Goal: Transaction & Acquisition: Obtain resource

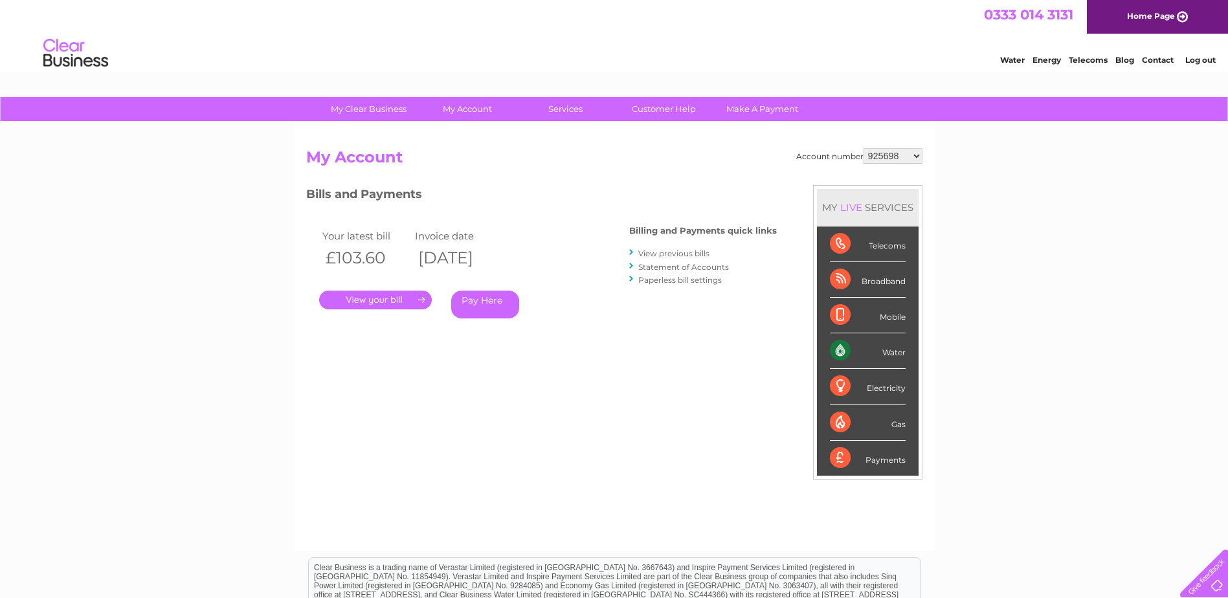
click at [916, 155] on select "925698 934462 934831 938572 941363 942374 952730 966731 966770 967205 971927 97…" at bounding box center [892, 156] width 59 height 16
click at [916, 157] on select "925698 934462 934831 938572 941363 942374 952730 966731 966770 967205 971927 97…" at bounding box center [892, 156] width 59 height 16
select select "30315559"
click at [863, 148] on select "925698 934462 934831 938572 941363 942374 952730 966731 966770 967205 971927 97…" at bounding box center [892, 156] width 59 height 16
click at [383, 299] on link "." at bounding box center [375, 300] width 113 height 19
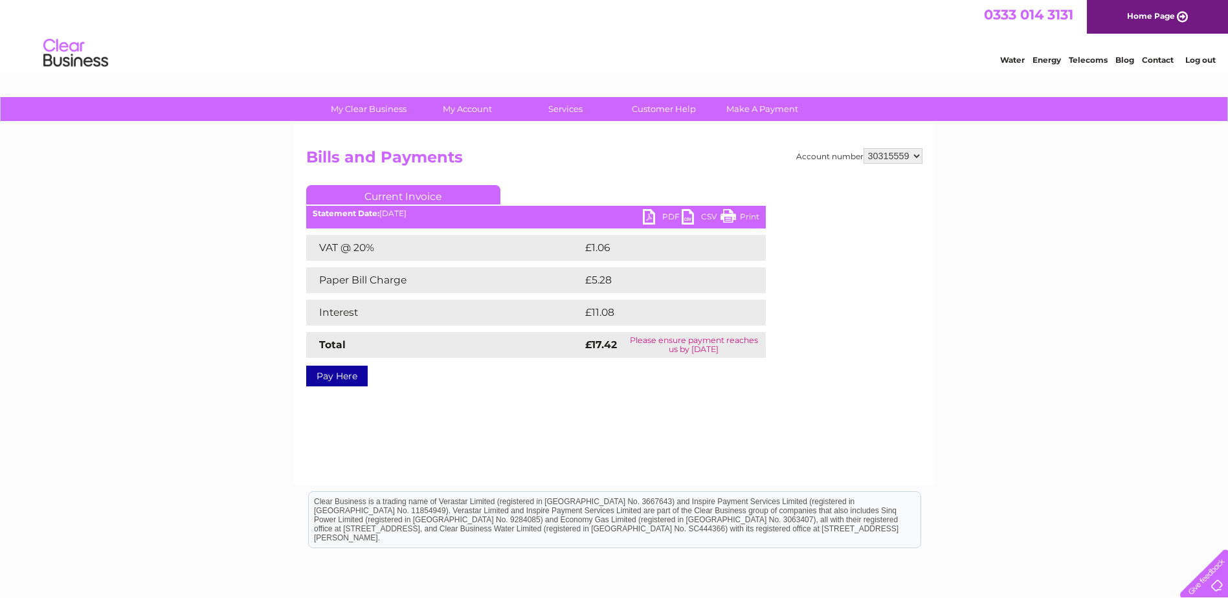
click at [646, 216] on link "PDF" at bounding box center [662, 218] width 39 height 19
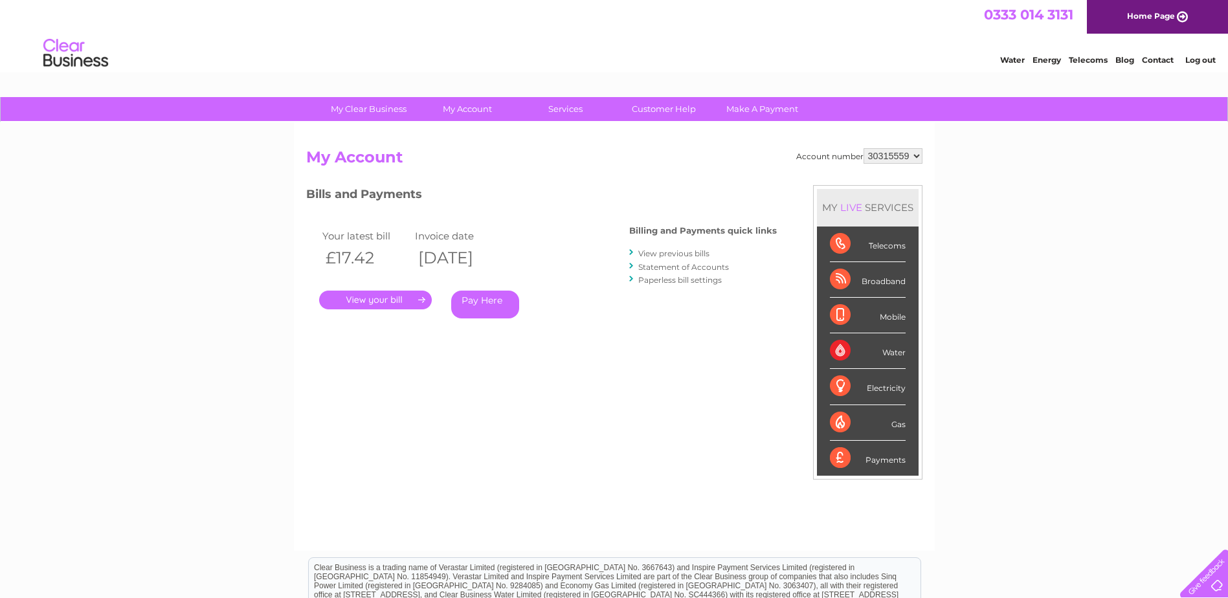
click at [676, 267] on link "Statement of Accounts" at bounding box center [683, 267] width 91 height 10
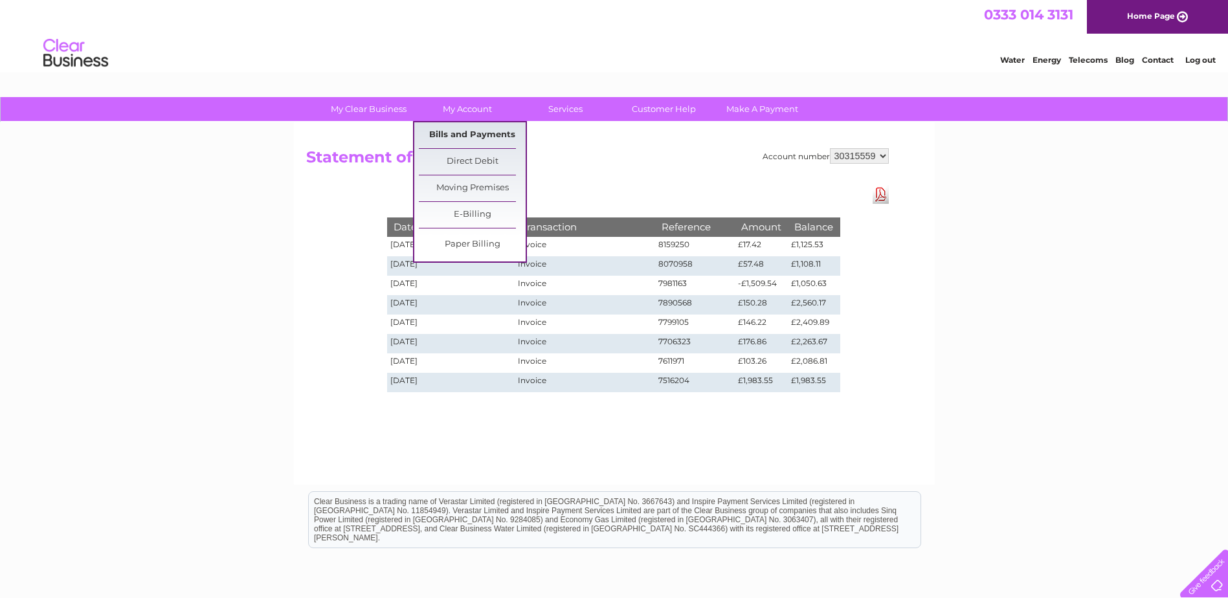
click at [461, 138] on link "Bills and Payments" at bounding box center [472, 135] width 107 height 26
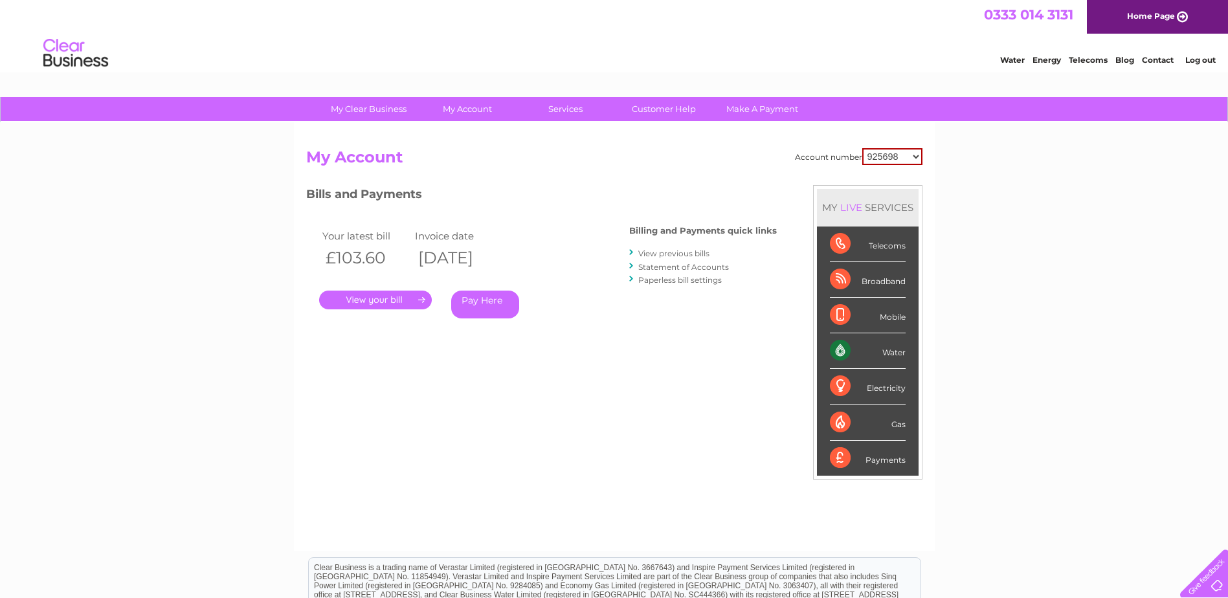
drag, startPoint x: 920, startPoint y: 157, endPoint x: 918, endPoint y: 165, distance: 8.5
click at [920, 158] on select "925698 934462 934831 938572 941363 942374 952730 966731 966770 967205 971927 97…" at bounding box center [892, 156] width 60 height 17
select select "30315559"
click at [862, 148] on select "925698 934462 934831 938572 941363 942374 952730 966731 966770 967205 971927 97…" at bounding box center [892, 156] width 60 height 17
click at [663, 254] on link "View previous bills" at bounding box center [673, 254] width 71 height 10
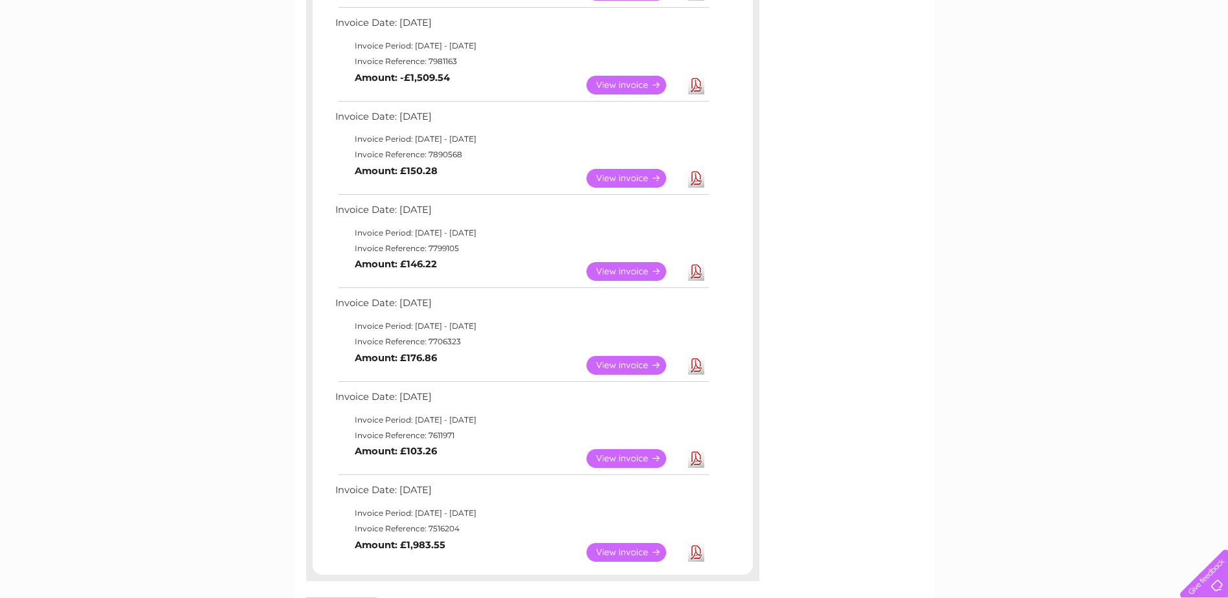
scroll to position [453, 0]
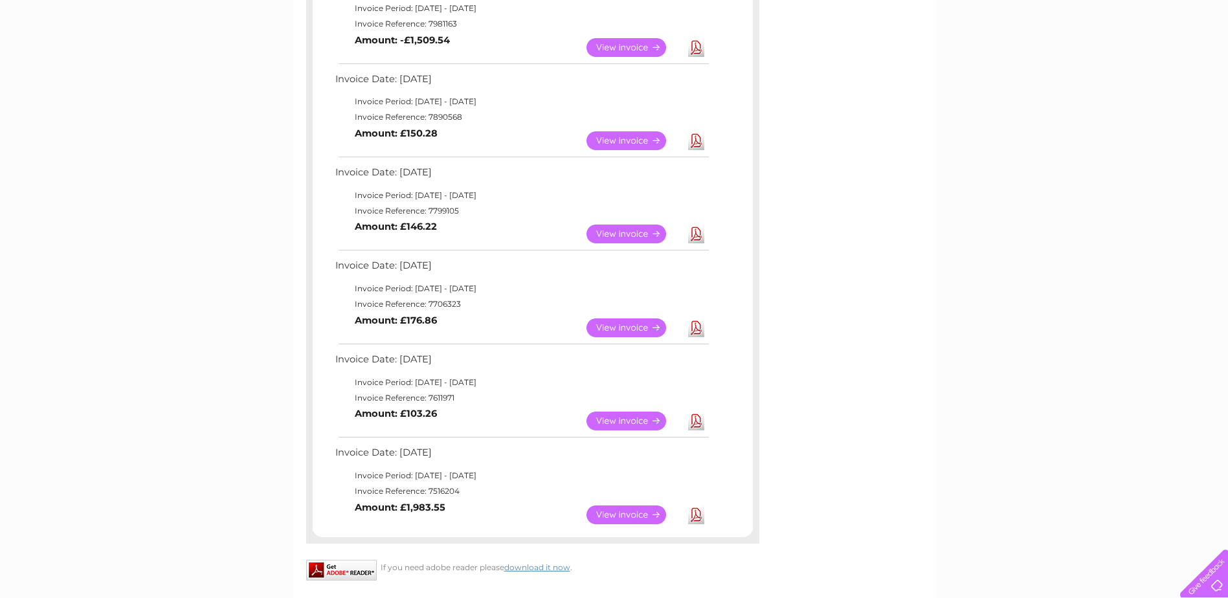
click at [698, 236] on link "Download" at bounding box center [696, 234] width 16 height 19
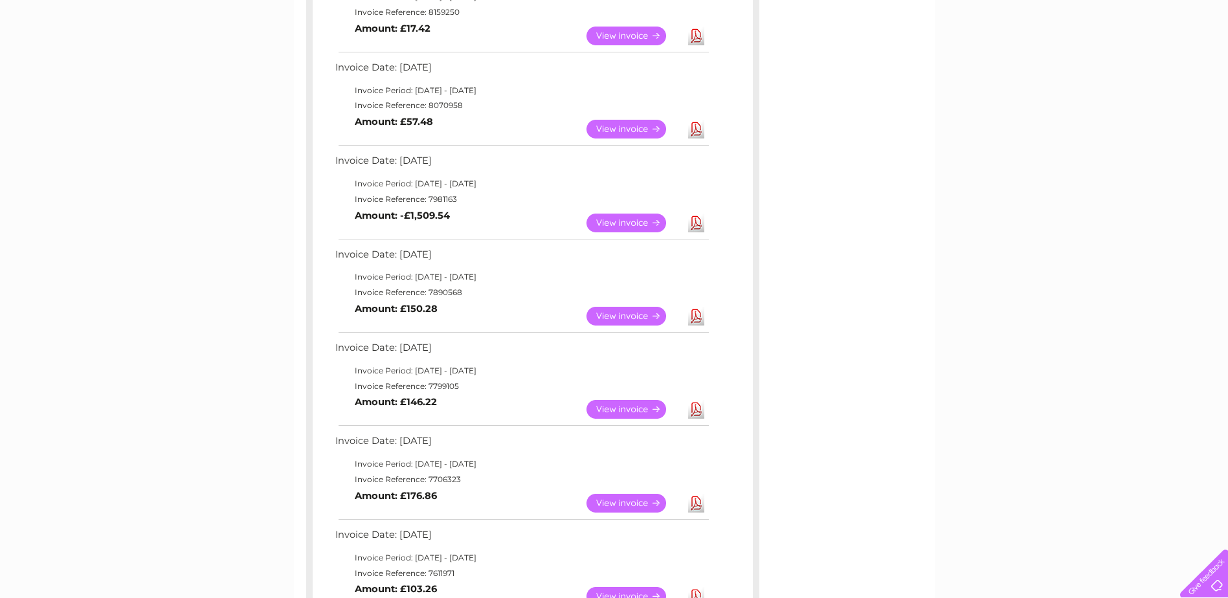
scroll to position [259, 0]
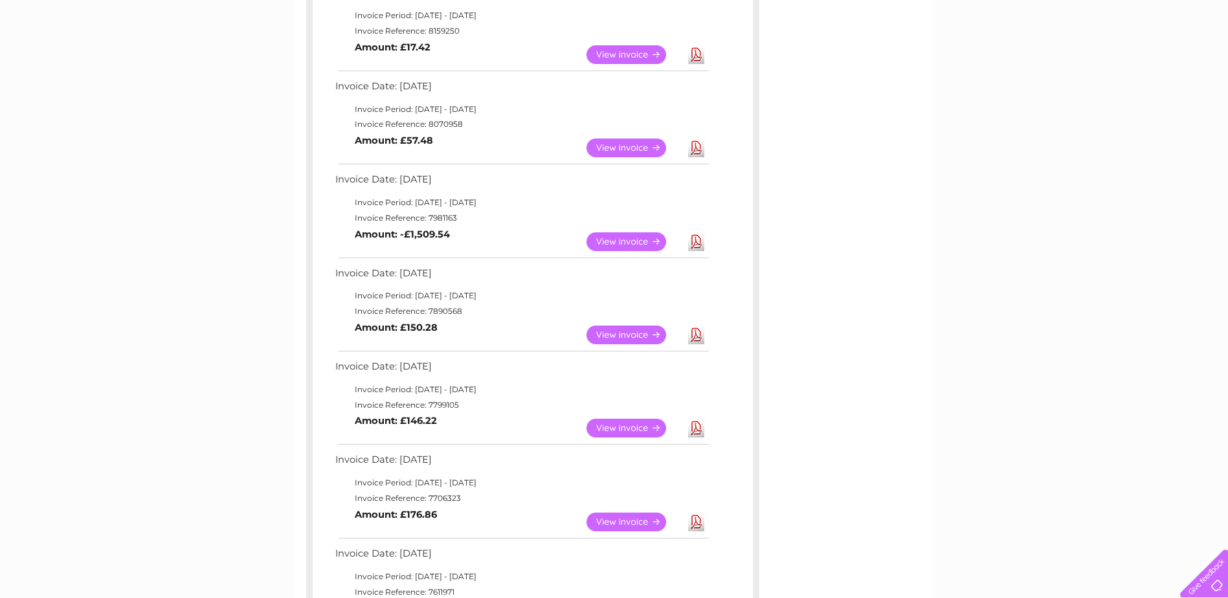
click at [698, 239] on link "Download" at bounding box center [696, 241] width 16 height 19
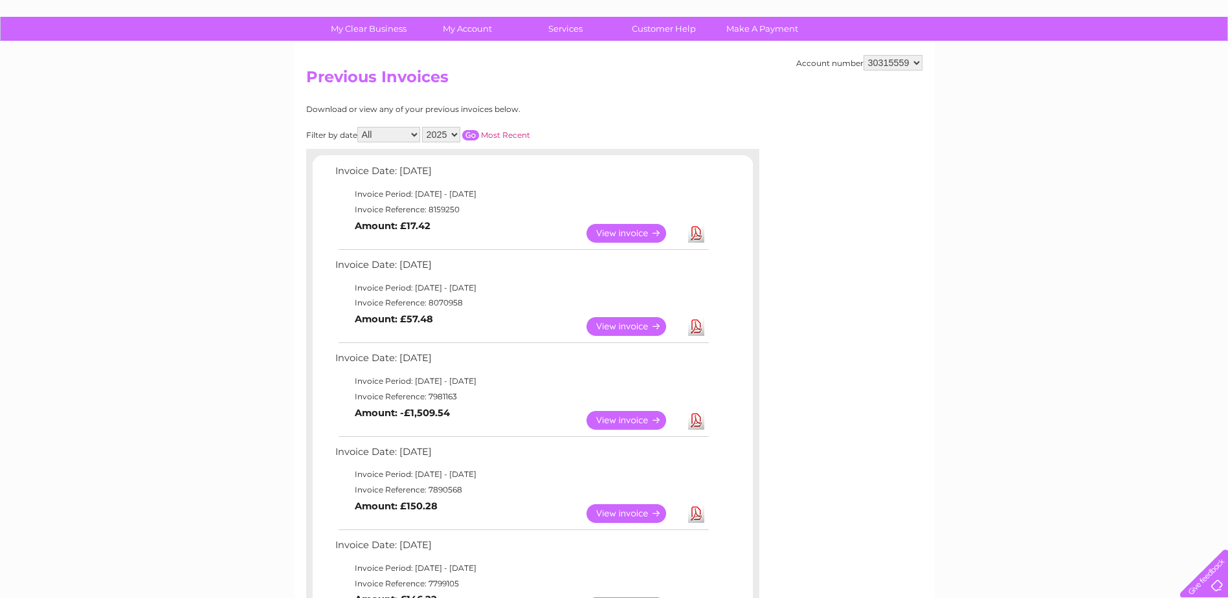
scroll to position [0, 0]
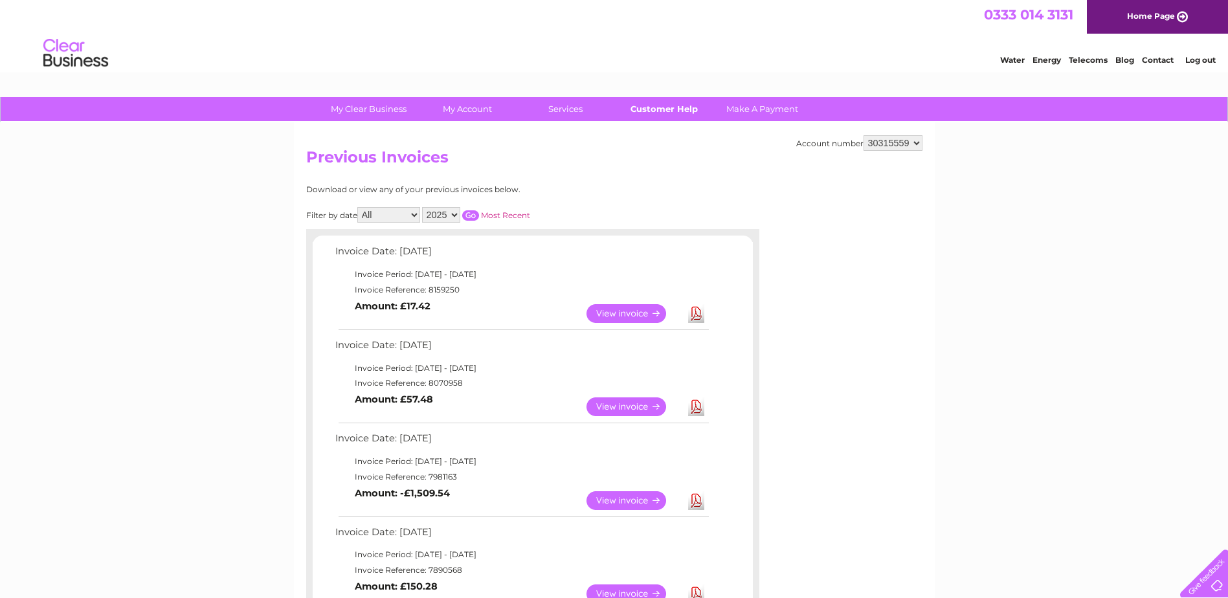
click at [670, 109] on link "Customer Help" at bounding box center [663, 109] width 107 height 24
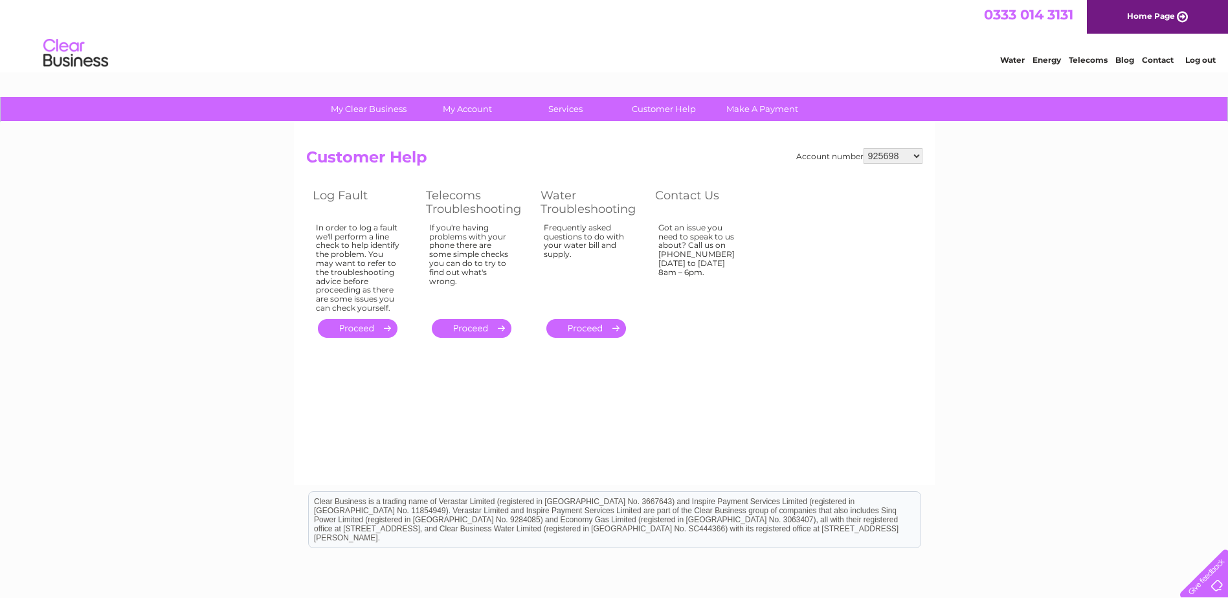
click at [920, 151] on select "925698 934462 934831 938572 941363 942374 952730 966731 966770 967205 971927 97…" at bounding box center [892, 156] width 59 height 16
select select "30315559"
click at [863, 148] on select "925698 934462 934831 938572 941363 942374 952730 966731 966770 967205 971927 97…" at bounding box center [892, 156] width 59 height 16
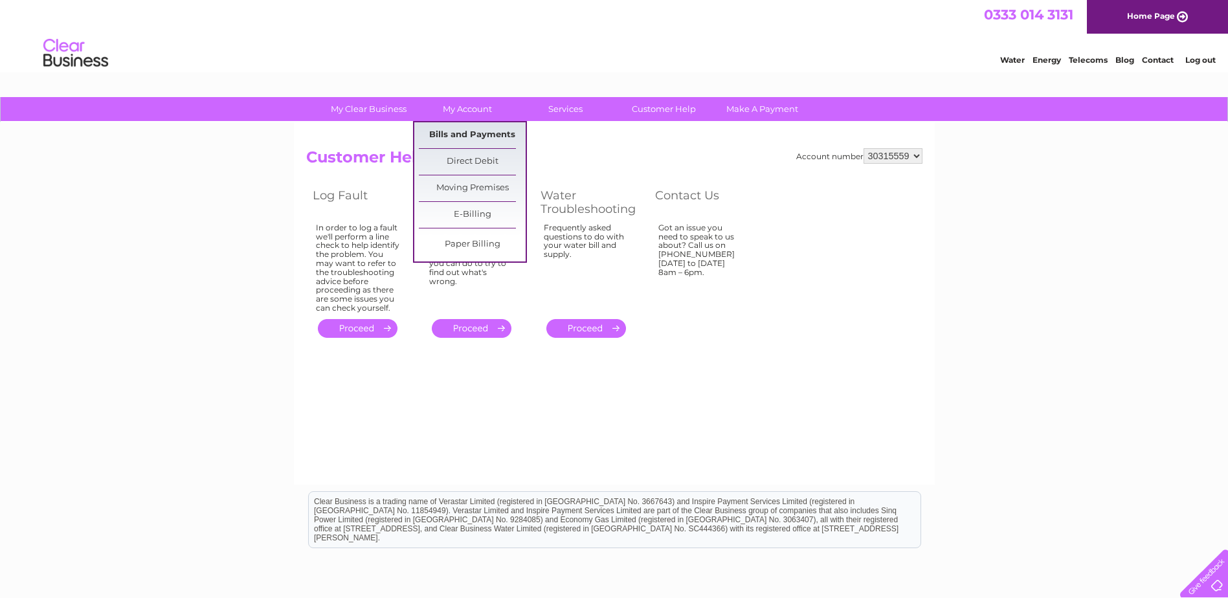
click at [474, 135] on link "Bills and Payments" at bounding box center [472, 135] width 107 height 26
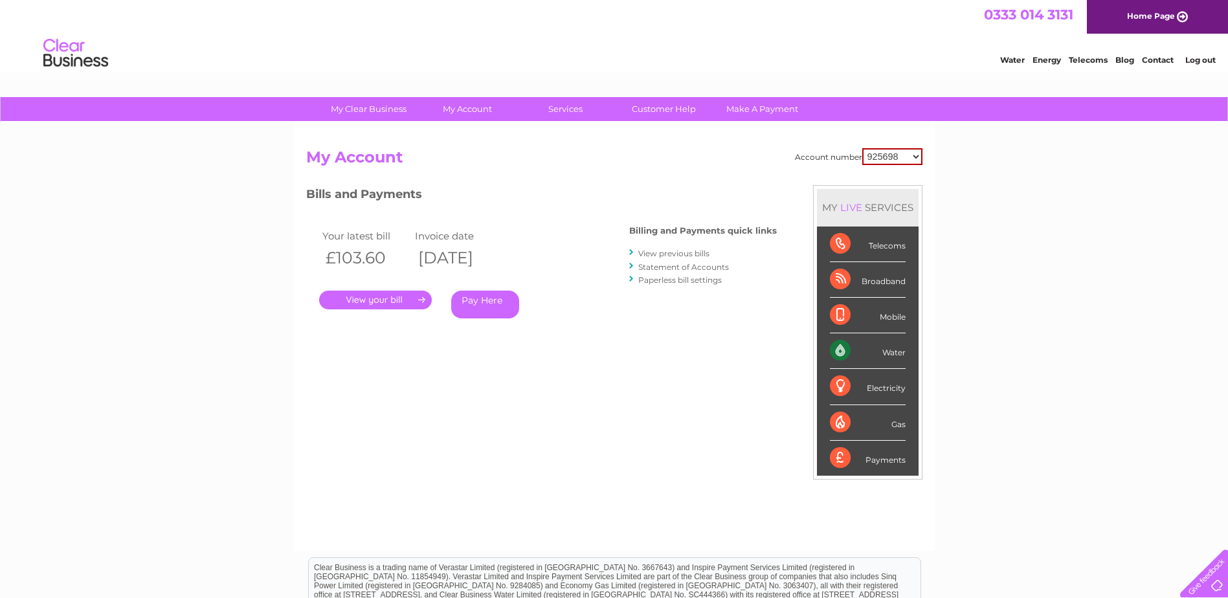
drag, startPoint x: 916, startPoint y: 156, endPoint x: 913, endPoint y: 166, distance: 10.0
click at [916, 157] on select "925698 934462 934831 938572 941363 942374 952730 966731 966770 967205 971927 97…" at bounding box center [892, 156] width 60 height 17
select select "30315559"
click at [862, 148] on select "925698 934462 934831 938572 941363 942374 952730 966731 966770 967205 971927 97…" at bounding box center [892, 156] width 60 height 17
click at [674, 267] on link "Statement of Accounts" at bounding box center [683, 267] width 91 height 10
